Goal: Information Seeking & Learning: Learn about a topic

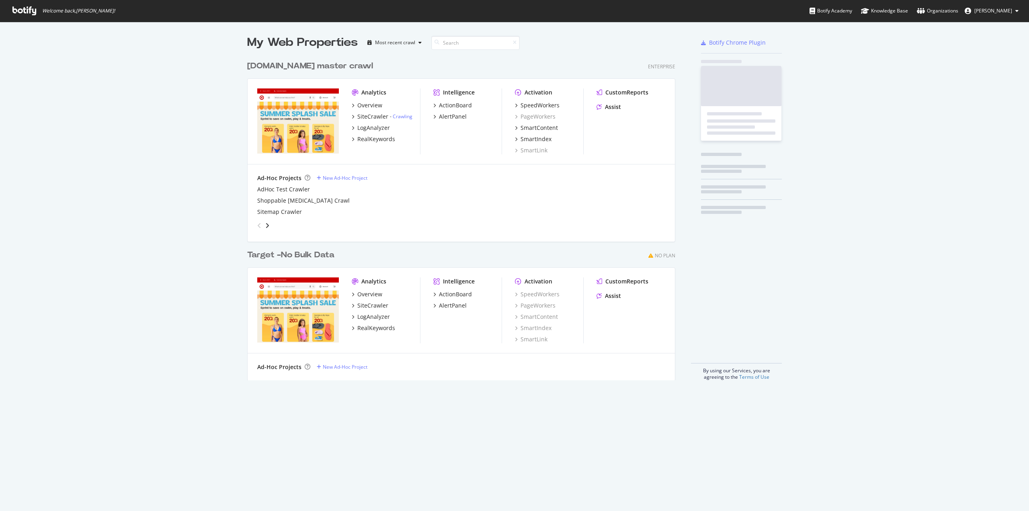
scroll to position [505, 1016]
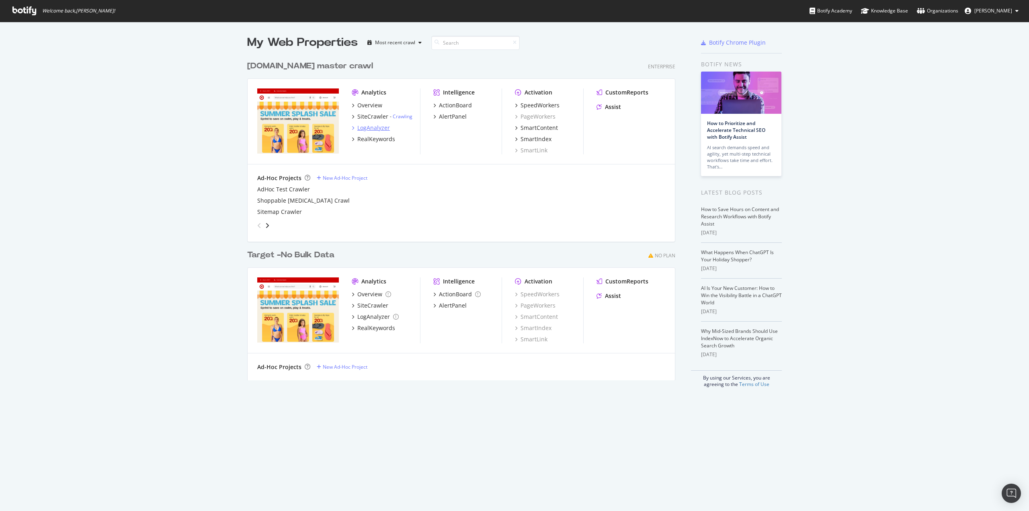
click at [376, 127] on div "LogAnalyzer" at bounding box center [373, 128] width 33 height 8
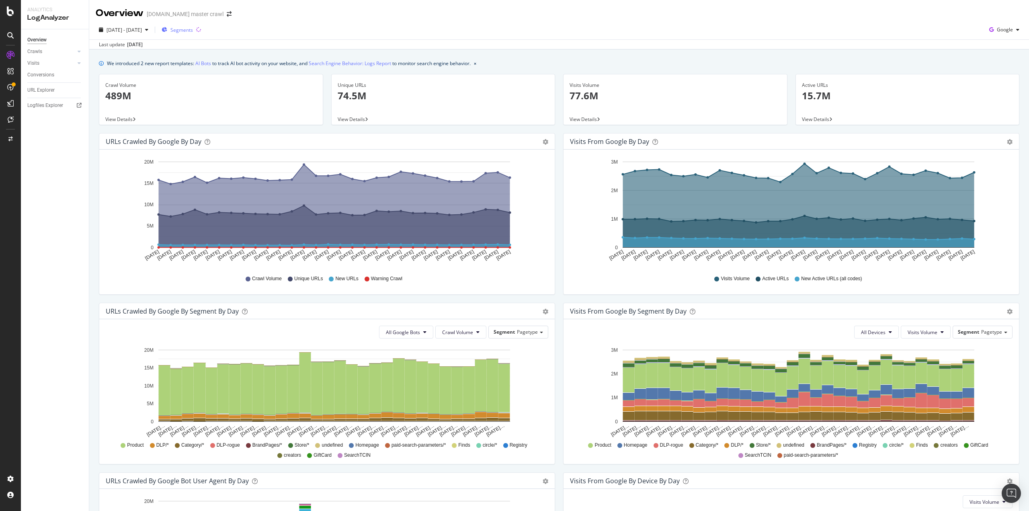
click at [193, 29] on span "Segments" at bounding box center [181, 30] width 23 height 7
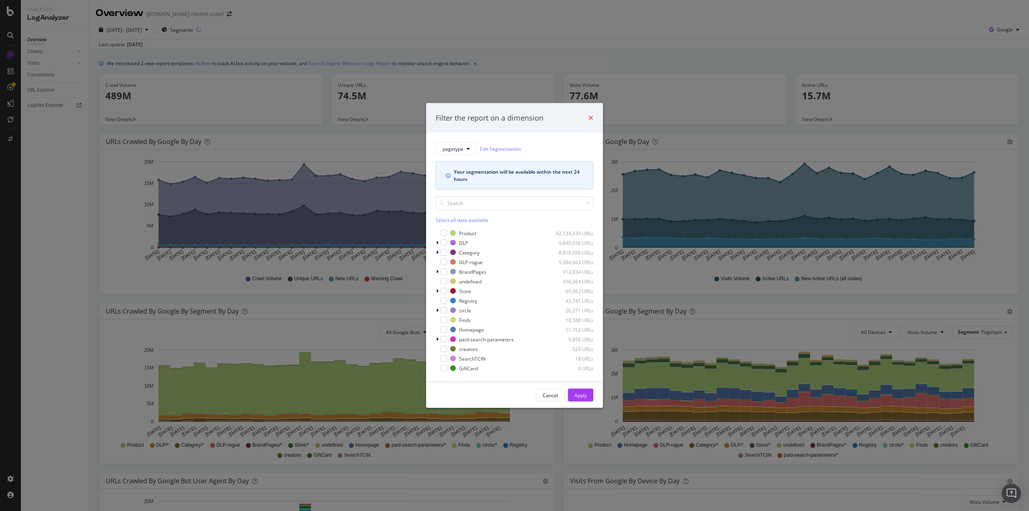
click at [589, 116] on icon "times" at bounding box center [590, 118] width 5 height 6
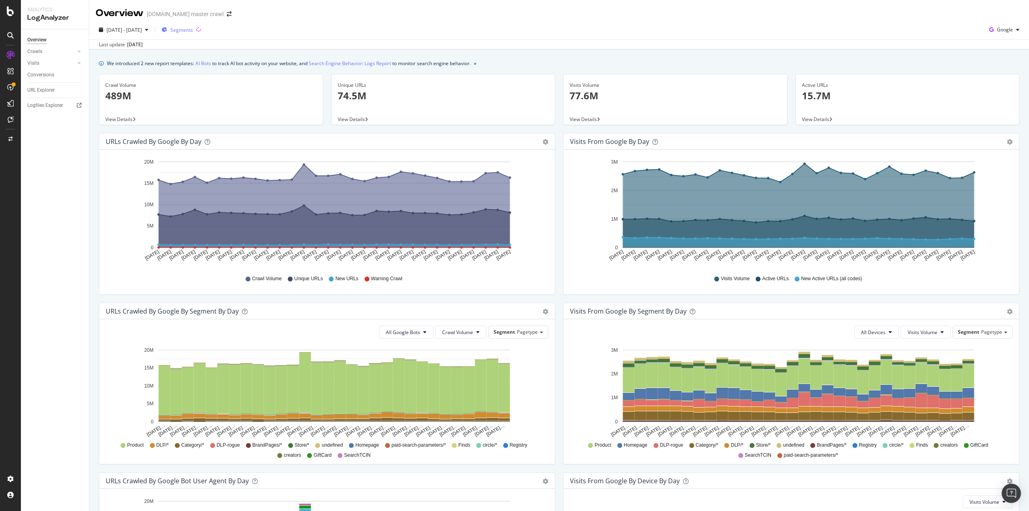
click at [193, 35] on div "Segments" at bounding box center [177, 30] width 31 height 12
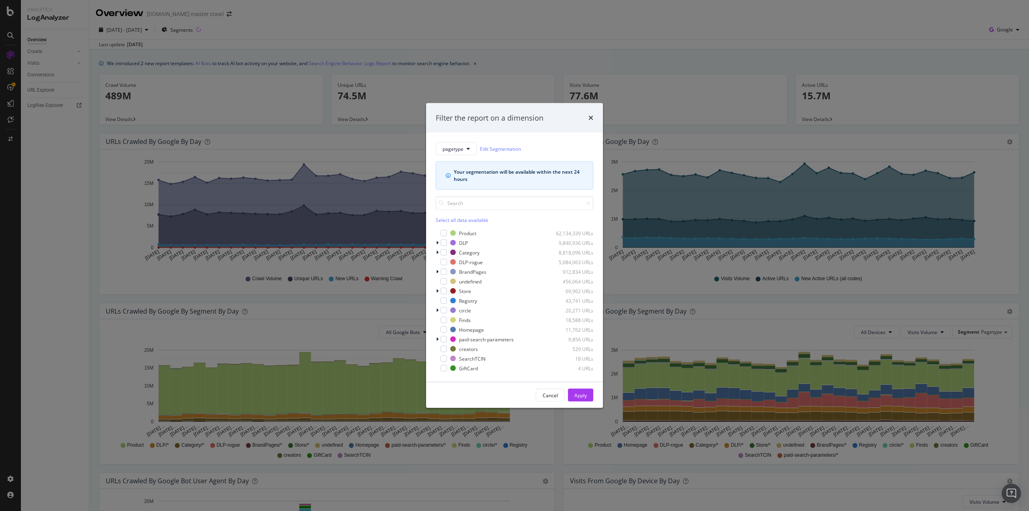
click at [592, 118] on icon "times" at bounding box center [590, 118] width 5 height 6
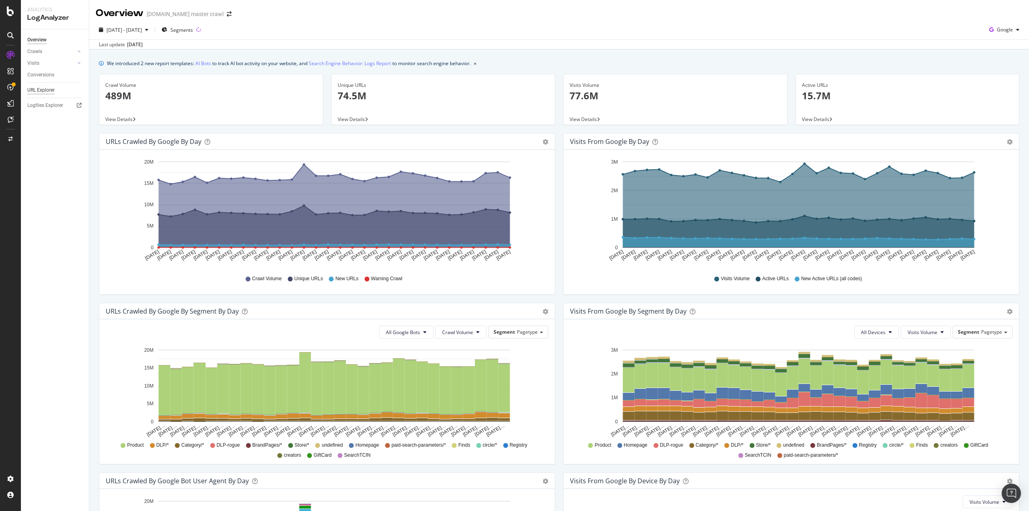
click at [33, 90] on div "URL Explorer" at bounding box center [40, 90] width 27 height 8
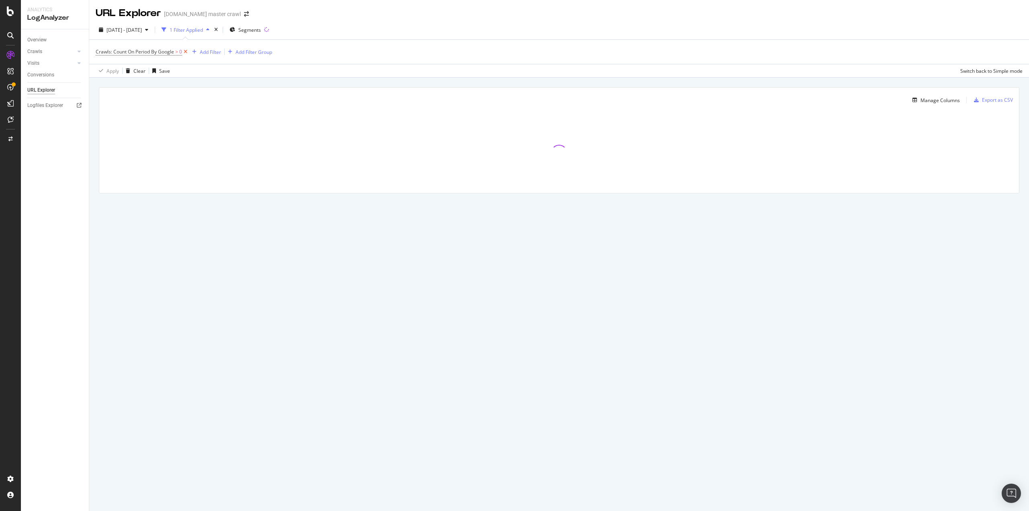
click at [185, 53] on icon at bounding box center [185, 52] width 7 height 8
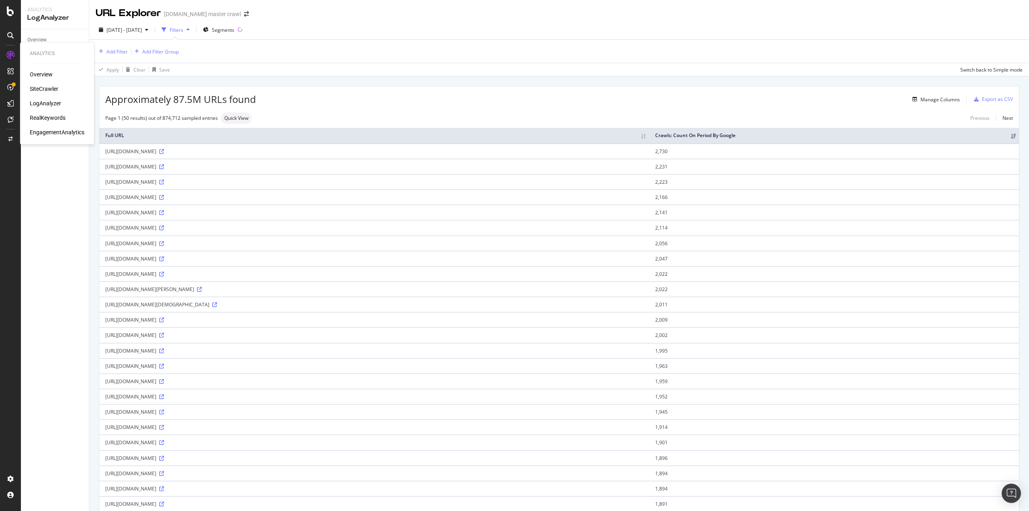
click at [36, 89] on div "SiteCrawler" at bounding box center [44, 89] width 29 height 8
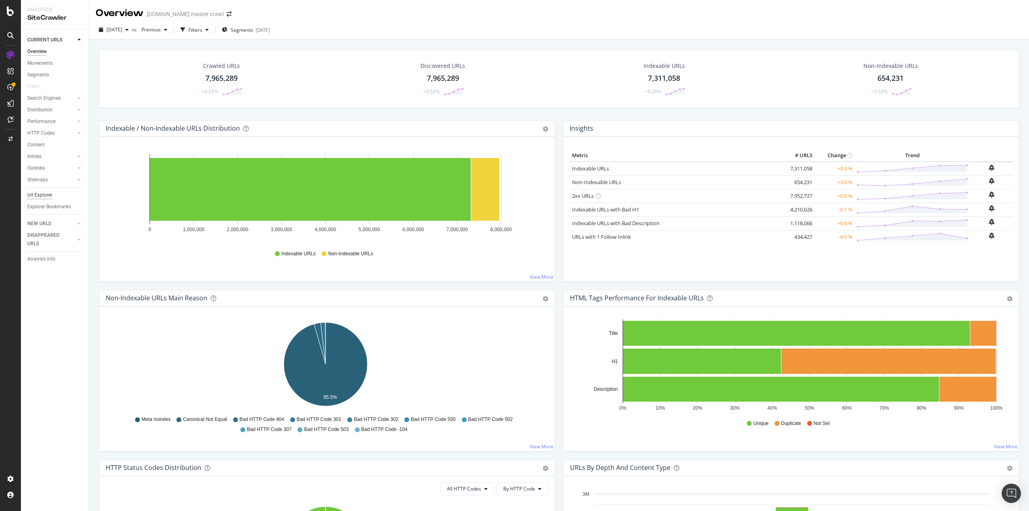
click at [49, 193] on div "Url Explorer" at bounding box center [39, 195] width 25 height 8
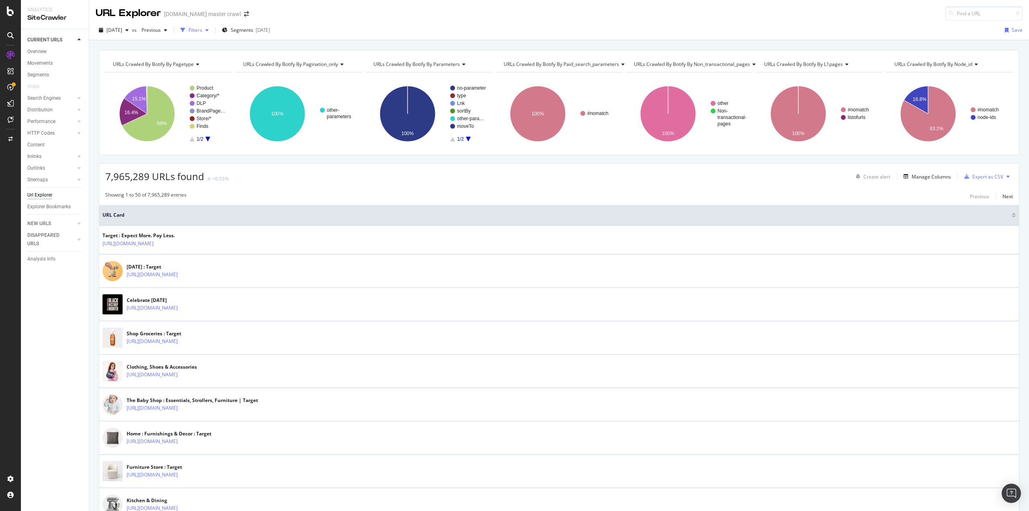
click at [212, 33] on div "Filters" at bounding box center [194, 30] width 35 height 12
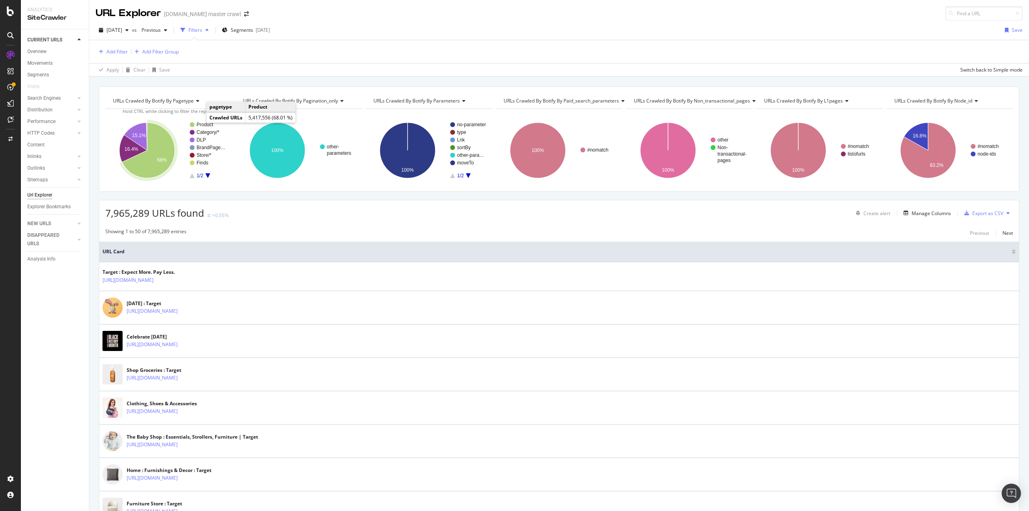
click at [199, 123] on text "Product" at bounding box center [205, 125] width 17 height 6
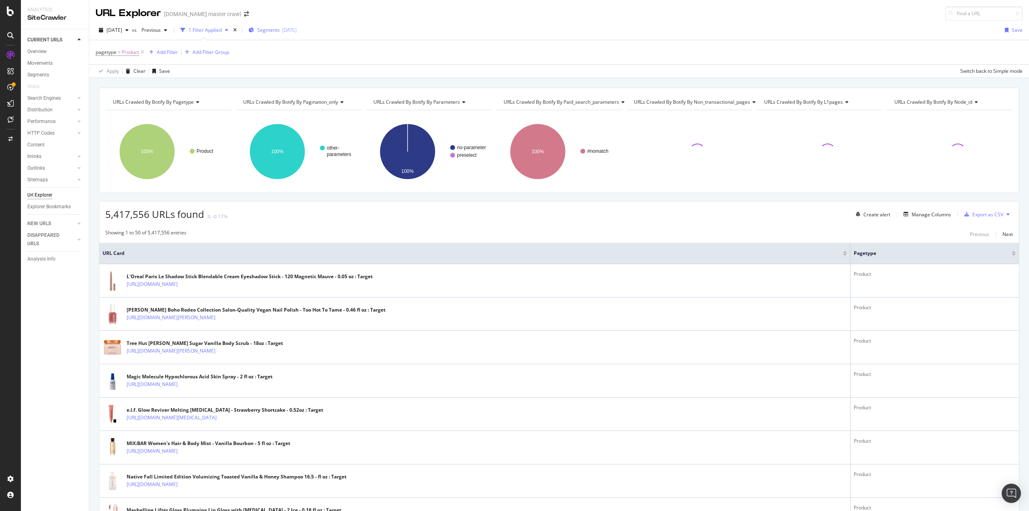
click at [272, 33] on span "Segments" at bounding box center [268, 30] width 23 height 7
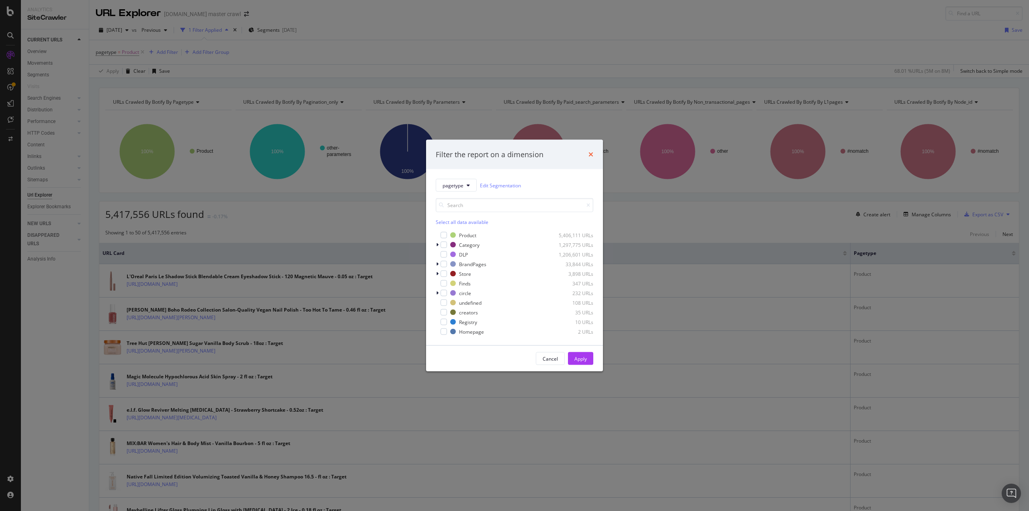
click at [590, 156] on icon "times" at bounding box center [590, 154] width 5 height 6
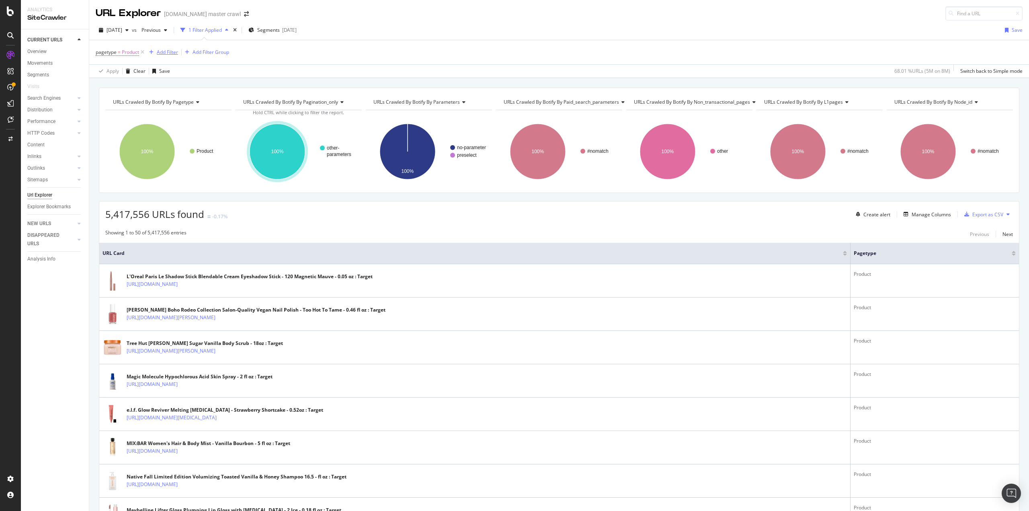
click at [157, 53] on div "Add Filter" at bounding box center [167, 52] width 21 height 7
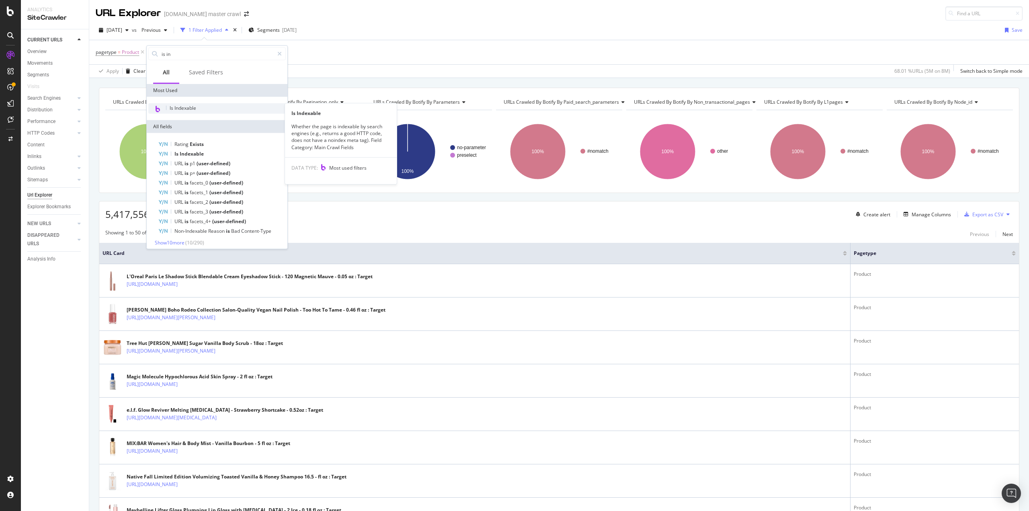
type input "is in"
click at [168, 108] on div "Is Indexable" at bounding box center [216, 108] width 137 height 10
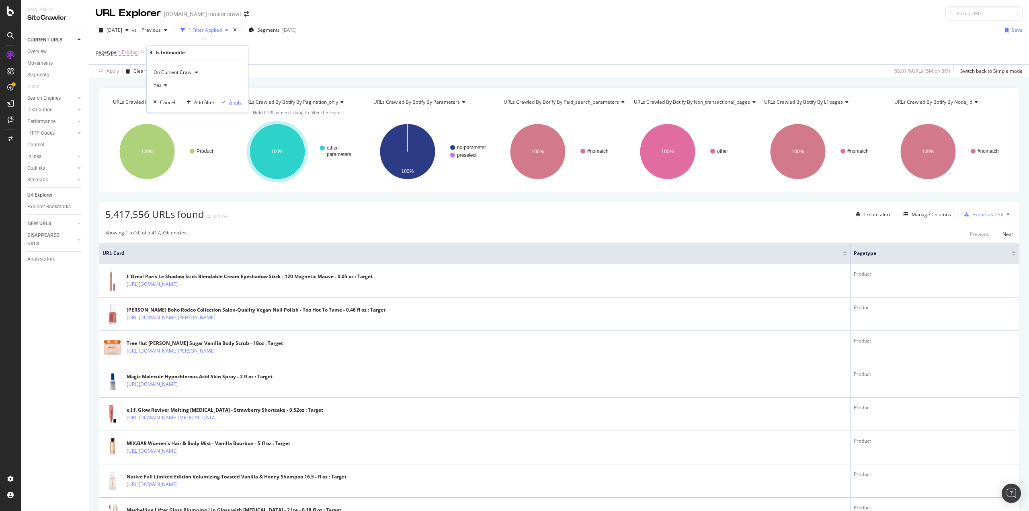
click at [230, 102] on div "Apply" at bounding box center [235, 101] width 12 height 7
